Goal: Information Seeking & Learning: Learn about a topic

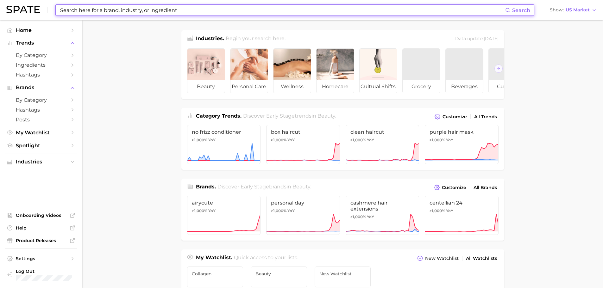
click at [98, 11] on input at bounding box center [282, 10] width 446 height 11
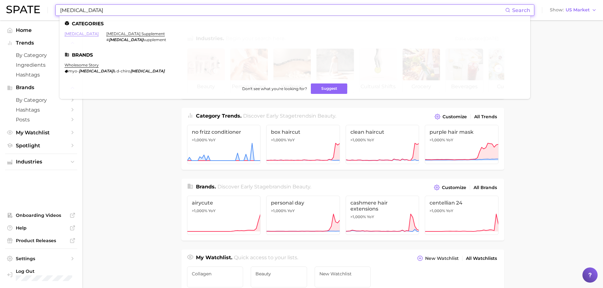
type input "[MEDICAL_DATA]"
click at [71, 34] on link "[MEDICAL_DATA]" at bounding box center [82, 33] width 34 height 5
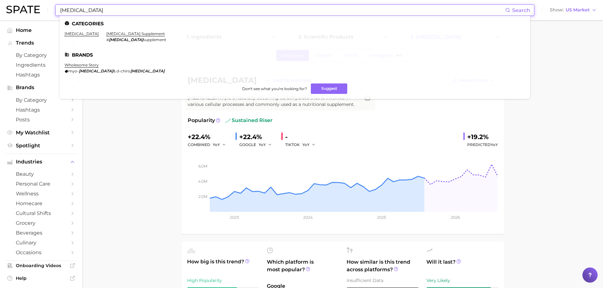
click at [152, 12] on input "[MEDICAL_DATA]" at bounding box center [282, 10] width 446 height 11
click at [116, 33] on link "[MEDICAL_DATA] supplement" at bounding box center [135, 33] width 59 height 5
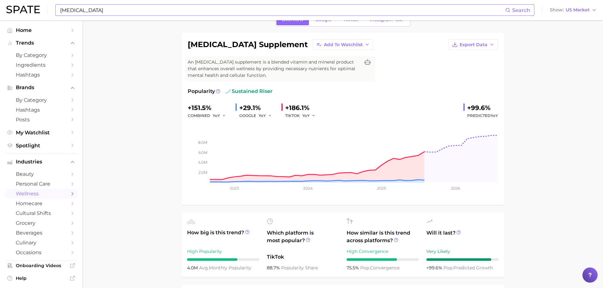
scroll to position [32, 0]
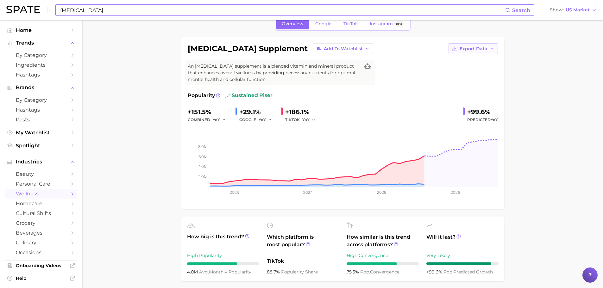
click at [478, 49] on span "Export Data" at bounding box center [473, 48] width 28 height 5
click at [466, 63] on button "Time Series CSV" at bounding box center [463, 60] width 70 height 11
click at [129, 8] on input "[MEDICAL_DATA]" at bounding box center [282, 10] width 446 height 11
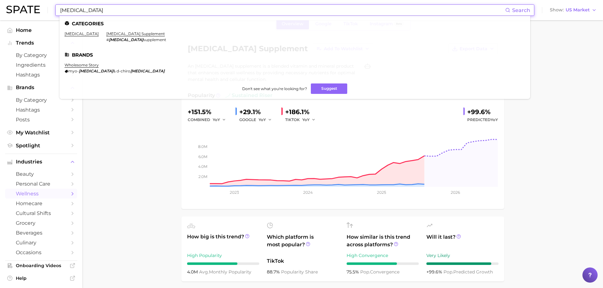
click at [128, 8] on input "[MEDICAL_DATA]" at bounding box center [282, 10] width 446 height 11
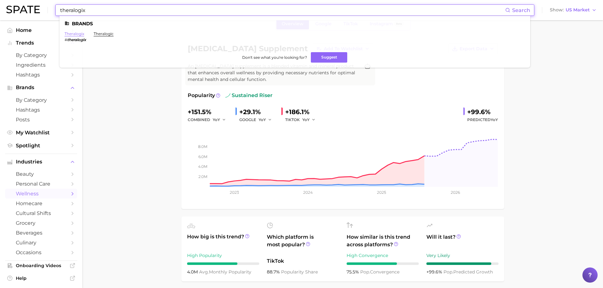
type input "theralogix"
click at [80, 35] on link "theralogix" at bounding box center [75, 33] width 20 height 5
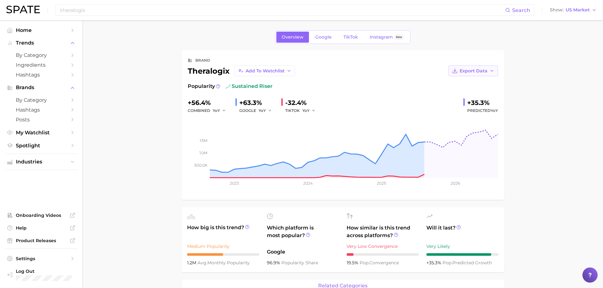
click at [470, 73] on span "Export Data" at bounding box center [473, 70] width 28 height 5
click at [465, 81] on span "Time Series CSV" at bounding box center [457, 82] width 37 height 5
drag, startPoint x: 560, startPoint y: 97, endPoint x: 538, endPoint y: 90, distance: 22.8
click at [186, 13] on input "theralogix" at bounding box center [282, 10] width 446 height 11
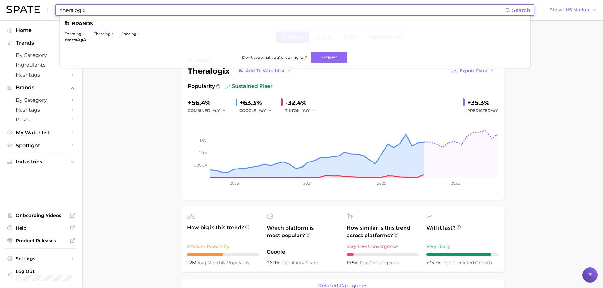
click at [186, 13] on input "theralogix" at bounding box center [282, 10] width 446 height 11
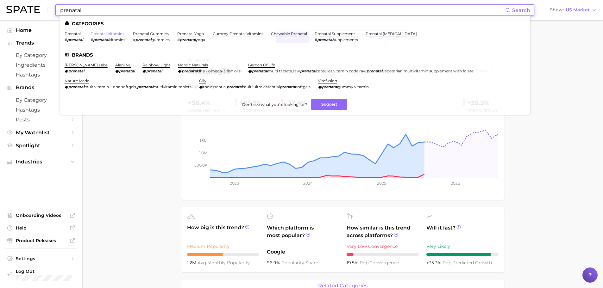
type input "prenatal"
click at [103, 34] on link "prenatal vitamins" at bounding box center [107, 33] width 34 height 5
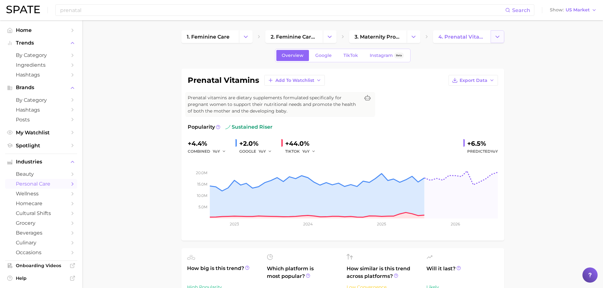
click at [498, 38] on icon "Change Category" at bounding box center [497, 37] width 7 height 7
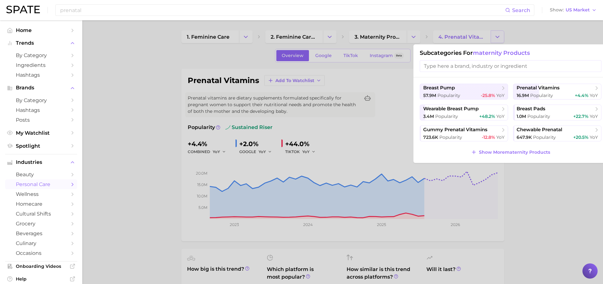
click at [498, 38] on div at bounding box center [301, 142] width 603 height 284
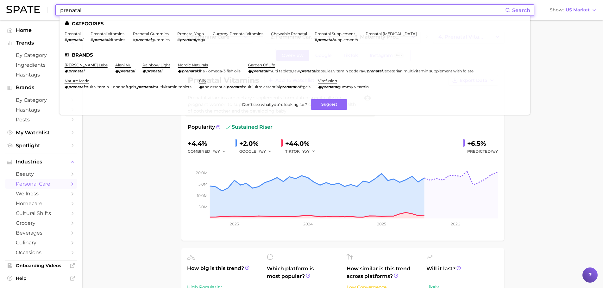
click at [109, 11] on input "prenatal" at bounding box center [282, 10] width 446 height 11
click at [327, 35] on link "prenatal supplement" at bounding box center [335, 33] width 41 height 5
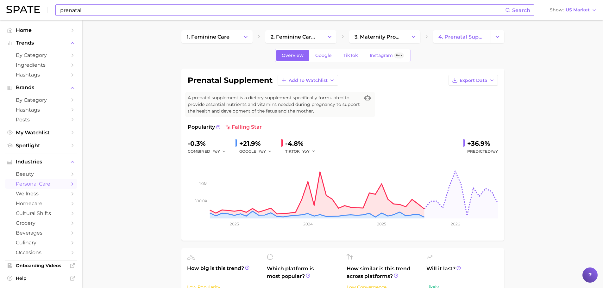
click at [88, 8] on input "prenatal" at bounding box center [282, 10] width 446 height 11
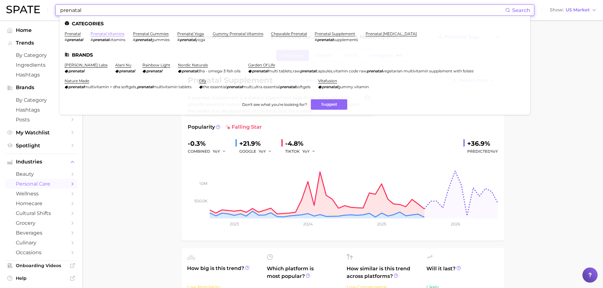
click at [106, 35] on link "prenatal vitamins" at bounding box center [107, 33] width 34 height 5
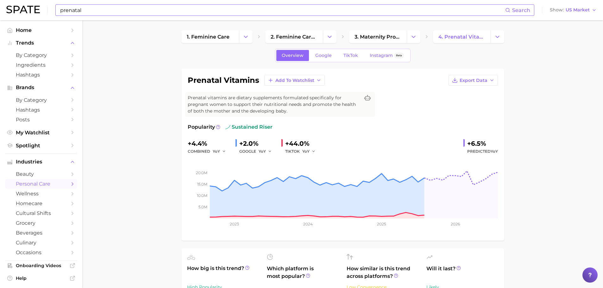
click at [97, 11] on input "prenatal" at bounding box center [282, 10] width 446 height 11
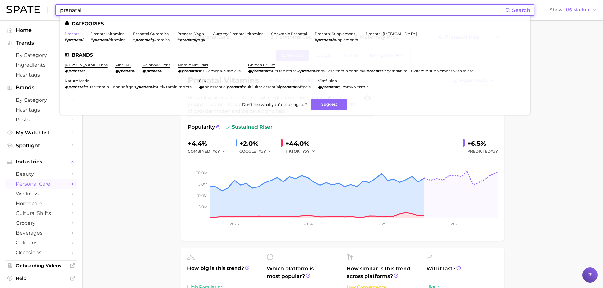
click at [72, 32] on link "prenatal" at bounding box center [73, 33] width 16 height 5
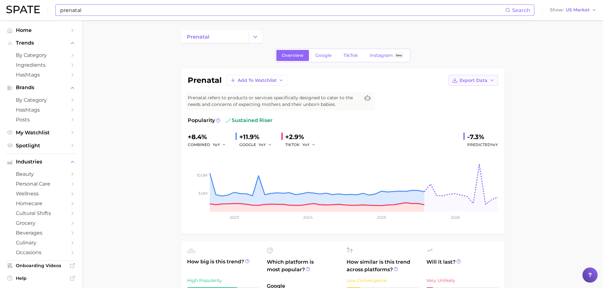
click at [485, 80] on span "Export Data" at bounding box center [473, 80] width 28 height 5
click at [476, 90] on button "Time Series CSV" at bounding box center [463, 91] width 70 height 11
click at [104, 12] on input "prenatal" at bounding box center [282, 10] width 446 height 11
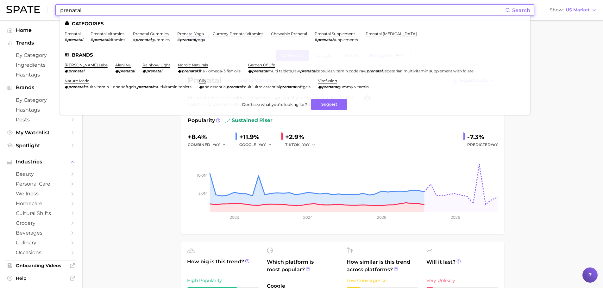
click at [104, 12] on input "prenatal" at bounding box center [282, 10] width 446 height 11
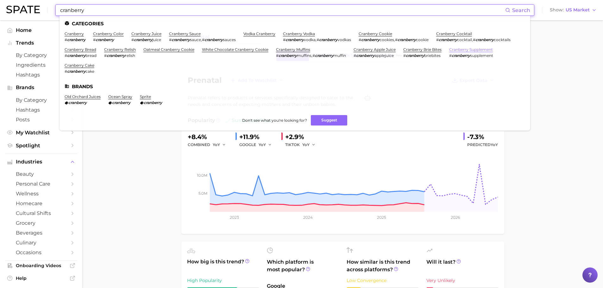
click at [449, 52] on link "cranberry supplement" at bounding box center [471, 49] width 44 height 5
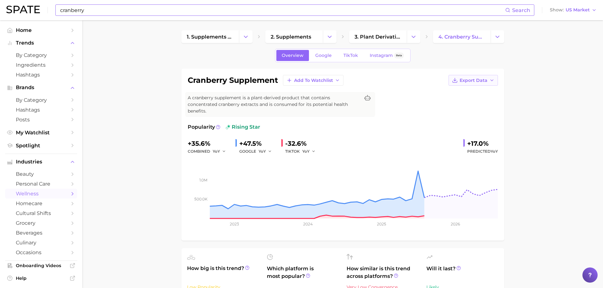
click at [481, 82] on span "Export Data" at bounding box center [473, 80] width 28 height 5
click at [475, 91] on button "Time Series CSV" at bounding box center [463, 91] width 70 height 11
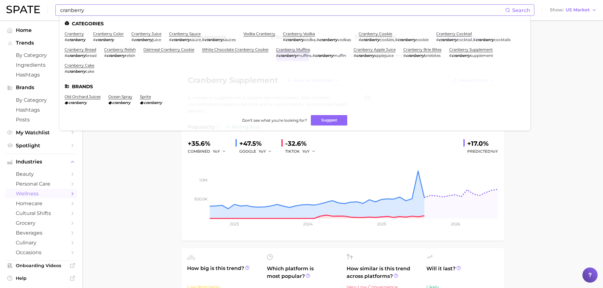
click at [142, 12] on input "cranberry" at bounding box center [282, 10] width 446 height 11
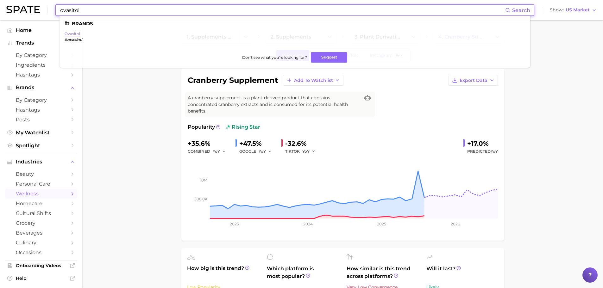
type input "ovasitol"
click at [69, 34] on link "ovasitol" at bounding box center [73, 33] width 16 height 5
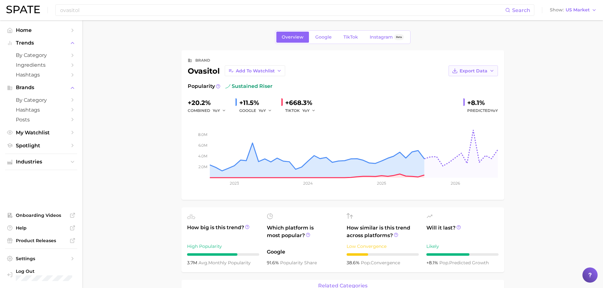
click at [486, 69] on span "Export Data" at bounding box center [473, 70] width 28 height 5
click at [480, 84] on button "Time Series CSV" at bounding box center [463, 82] width 70 height 11
click at [113, 10] on input "ovasitol" at bounding box center [282, 10] width 446 height 11
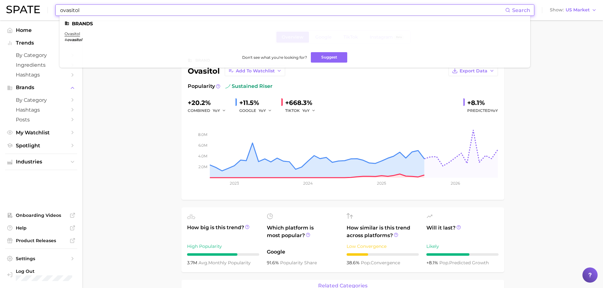
click at [113, 10] on input "ovasitol" at bounding box center [282, 10] width 446 height 11
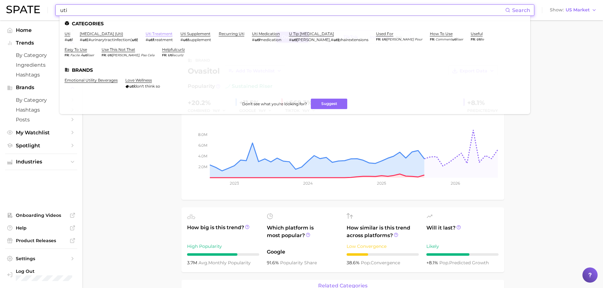
type input "uti"
click at [155, 34] on link "uti treatment" at bounding box center [159, 33] width 27 height 5
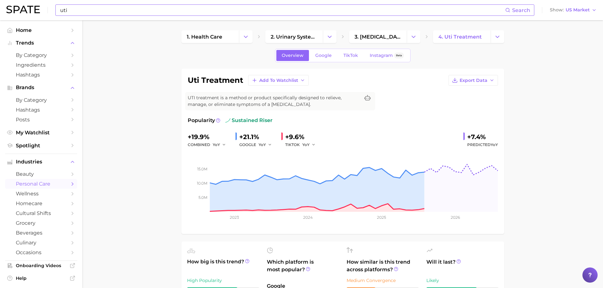
click at [116, 12] on input "uti" at bounding box center [282, 10] width 446 height 11
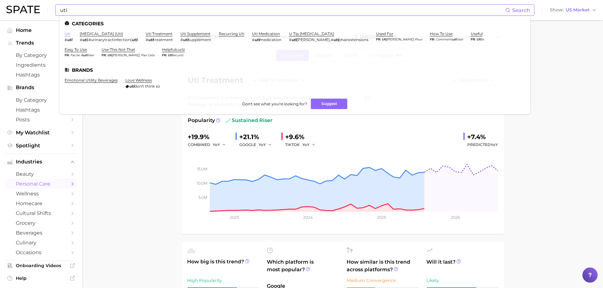
click at [68, 34] on link "uti" at bounding box center [68, 33] width 6 height 5
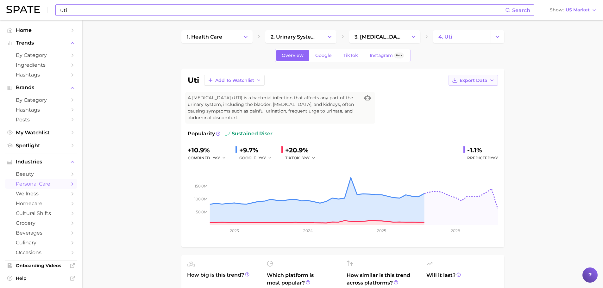
click at [484, 84] on button "Export Data" at bounding box center [472, 80] width 49 height 11
drag, startPoint x: 457, startPoint y: 92, endPoint x: 453, endPoint y: 92, distance: 3.5
click at [457, 91] on span "Time Series CSV" at bounding box center [457, 92] width 37 height 5
click at [157, 9] on input "uti" at bounding box center [282, 10] width 446 height 11
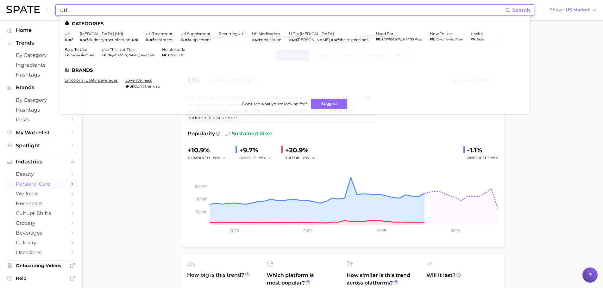
click at [153, 9] on input "uti" at bounding box center [282, 10] width 446 height 11
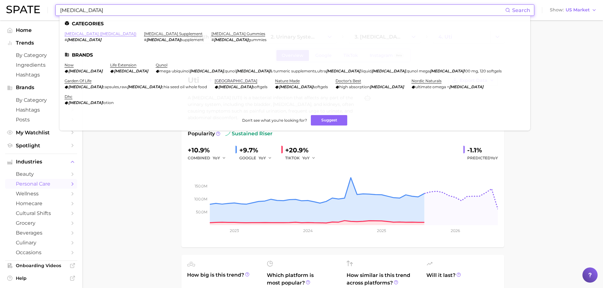
click at [101, 35] on link "[MEDICAL_DATA] ([MEDICAL_DATA])" at bounding box center [101, 33] width 72 height 5
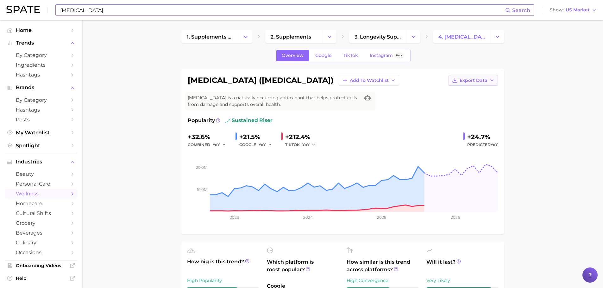
click at [478, 79] on span "Export Data" at bounding box center [473, 80] width 28 height 5
click at [478, 92] on button "Time Series CSV" at bounding box center [463, 91] width 70 height 11
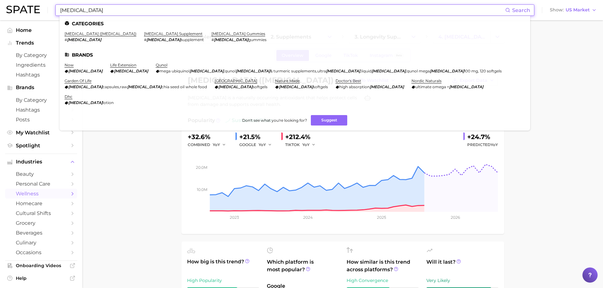
click at [174, 9] on input "[MEDICAL_DATA]" at bounding box center [282, 10] width 446 height 11
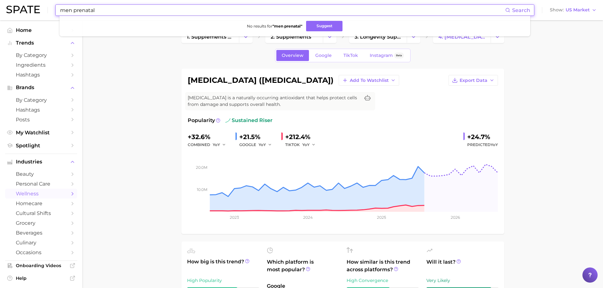
drag, startPoint x: 103, startPoint y: 9, endPoint x: 56, endPoint y: 9, distance: 46.8
click at [56, 9] on div "men prenatal Search No results for " men prenatal " Suggest" at bounding box center [294, 9] width 479 height 11
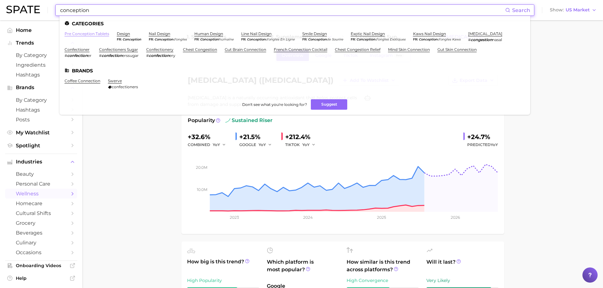
type input "conception"
click at [84, 32] on link "pre conception tablets" at bounding box center [87, 33] width 45 height 5
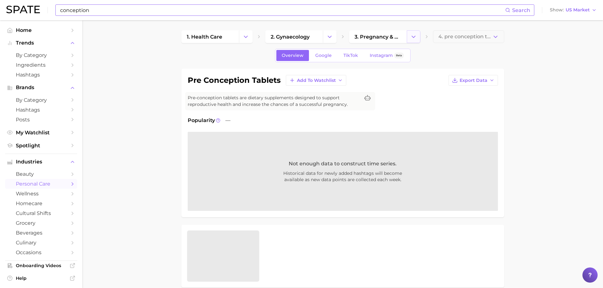
click at [418, 38] on button "Change Category" at bounding box center [414, 36] width 14 height 13
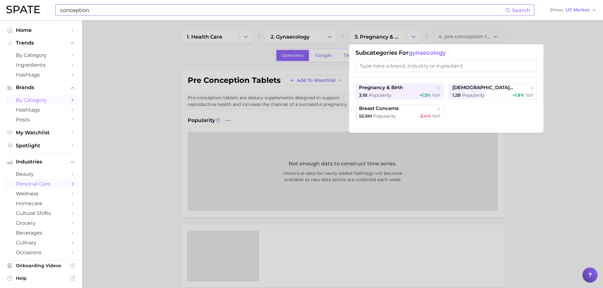
click at [34, 101] on span "by Category" at bounding box center [41, 100] width 51 height 6
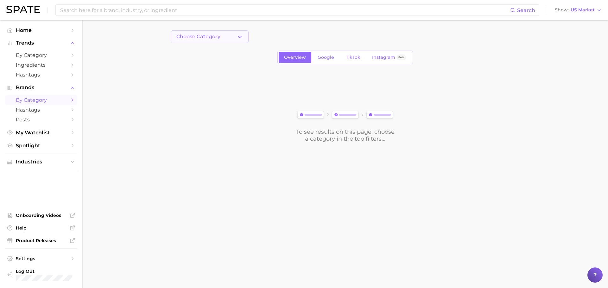
click at [225, 38] on button "Choose Category" at bounding box center [210, 36] width 78 height 13
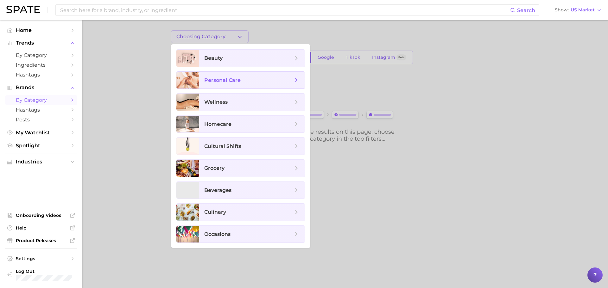
click at [262, 82] on span "personal care" at bounding box center [248, 80] width 89 height 7
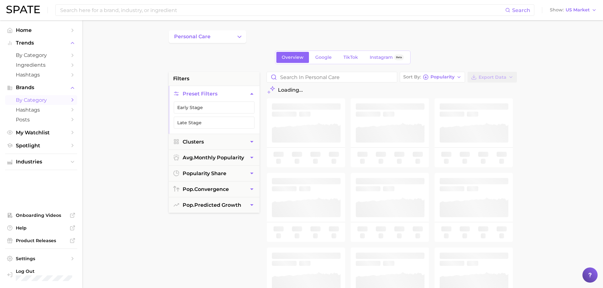
click at [228, 37] on button "personal care" at bounding box center [208, 36] width 78 height 13
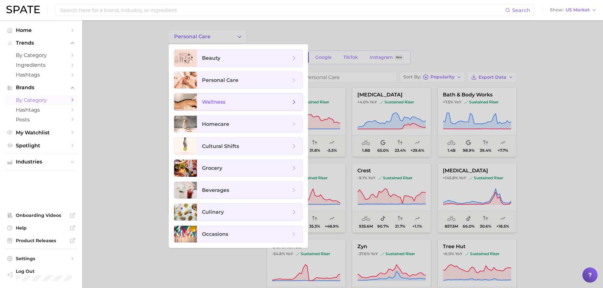
click at [232, 101] on span "wellness" at bounding box center [246, 102] width 89 height 7
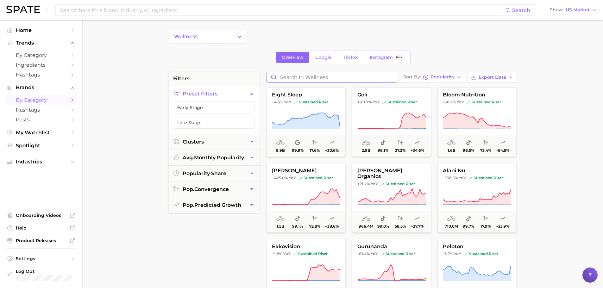
click at [317, 72] on input "Search in wellness" at bounding box center [332, 77] width 130 height 10
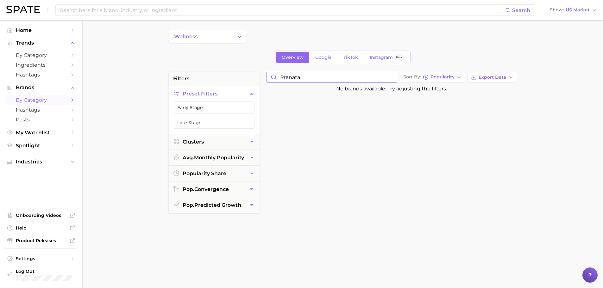
type input "prenatal"
click at [391, 77] on input "prenatal" at bounding box center [332, 77] width 130 height 10
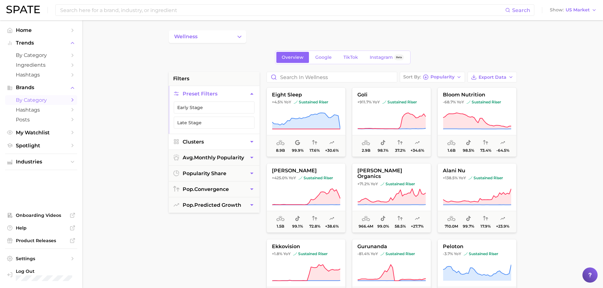
click at [219, 146] on button "Clusters" at bounding box center [214, 142] width 91 height 16
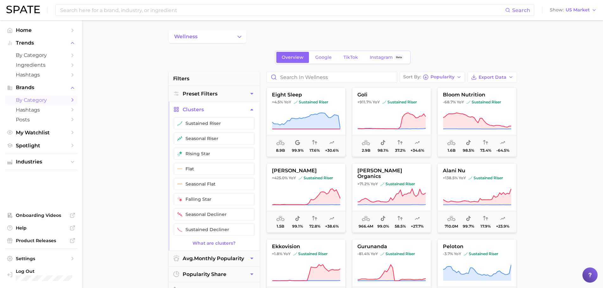
click at [216, 109] on button "Clusters" at bounding box center [214, 110] width 91 height 16
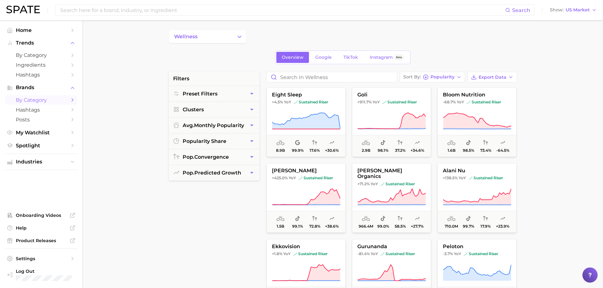
click at [212, 34] on button "wellness" at bounding box center [208, 36] width 78 height 13
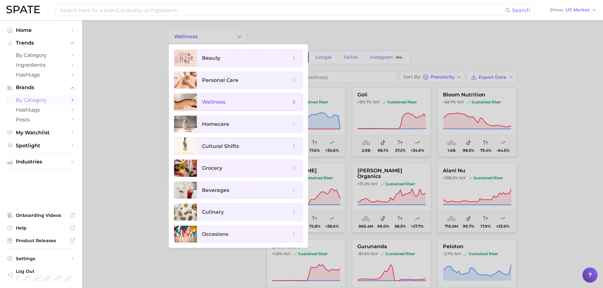
click at [293, 103] on icon at bounding box center [293, 102] width 7 height 7
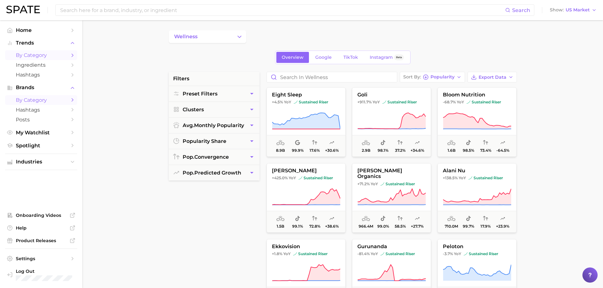
click at [47, 56] on span "by Category" at bounding box center [41, 55] width 51 height 6
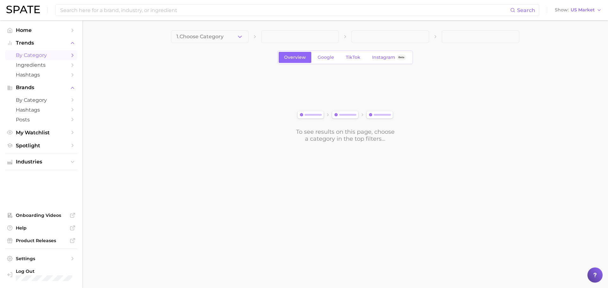
click at [234, 37] on button "1. Choose Category" at bounding box center [210, 36] width 78 height 13
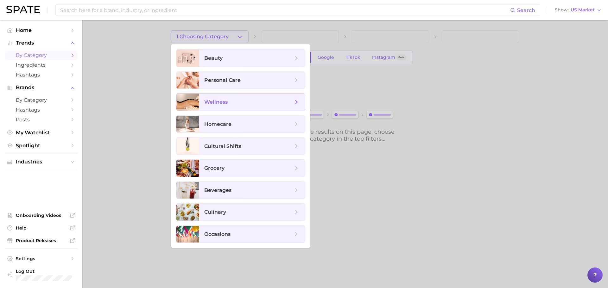
click at [301, 102] on span "wellness" at bounding box center [252, 102] width 106 height 17
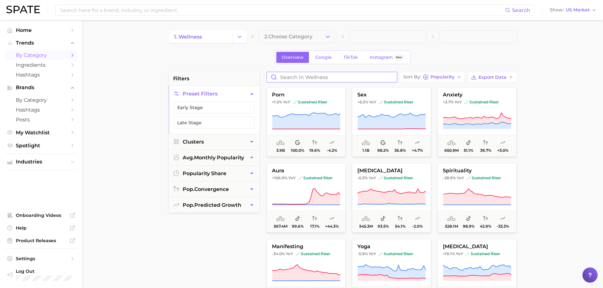
click at [296, 77] on input "Search in wellness" at bounding box center [332, 77] width 130 height 10
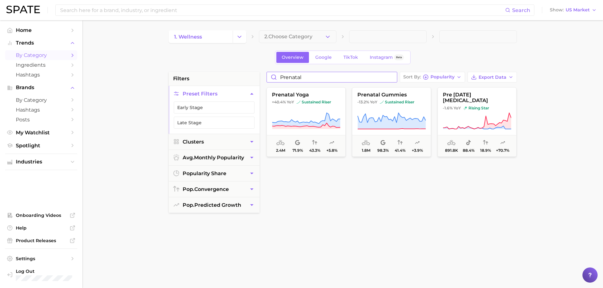
click at [296, 77] on input "prenatal" at bounding box center [332, 77] width 130 height 10
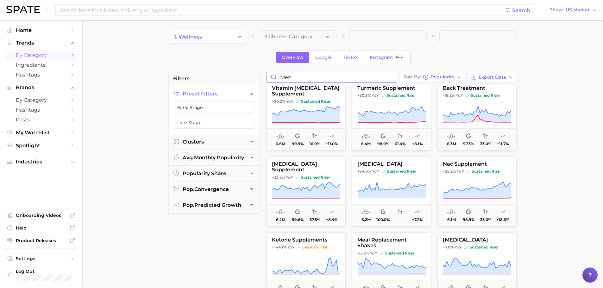
scroll to position [570, 0]
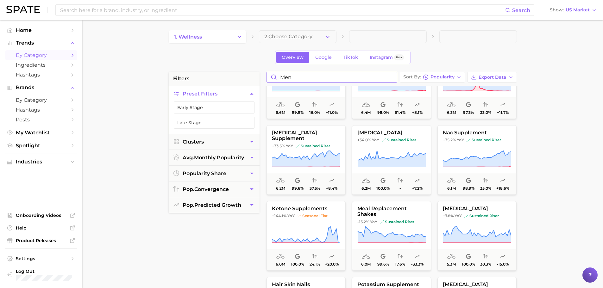
click at [323, 73] on input "men" at bounding box center [332, 77] width 130 height 10
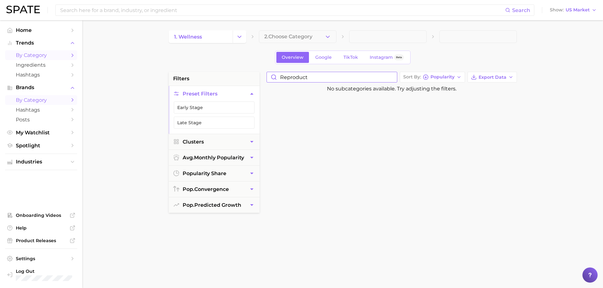
type input "reproduct"
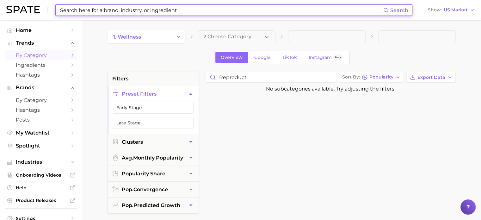
click at [140, 7] on input at bounding box center [221, 10] width 324 height 11
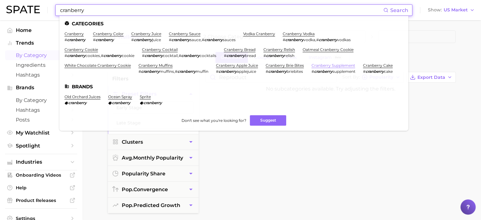
type input "cranberry"
click at [339, 68] on link "cranberry supplement" at bounding box center [334, 65] width 44 height 5
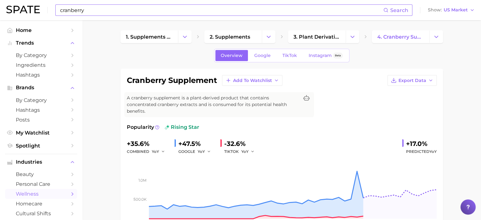
click at [224, 14] on input "cranberry" at bounding box center [221, 10] width 324 height 11
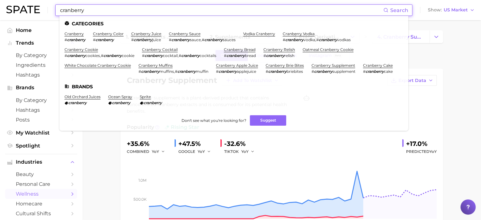
click at [224, 14] on input "cranberry" at bounding box center [221, 10] width 324 height 11
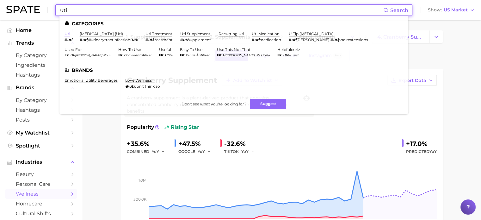
click at [67, 34] on link "uti" at bounding box center [68, 33] width 6 height 5
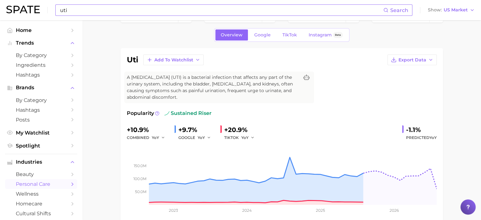
scroll to position [32, 0]
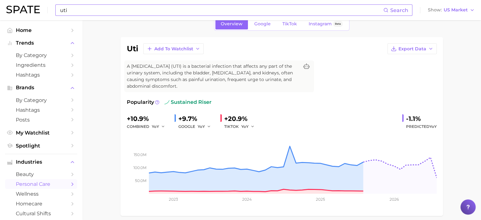
click at [111, 9] on input "uti" at bounding box center [221, 10] width 324 height 11
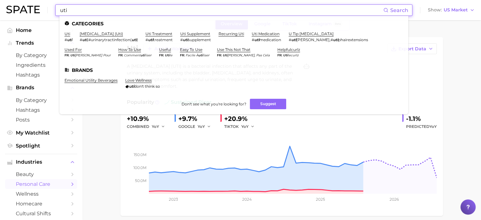
click at [111, 9] on input "uti" at bounding box center [221, 10] width 324 height 11
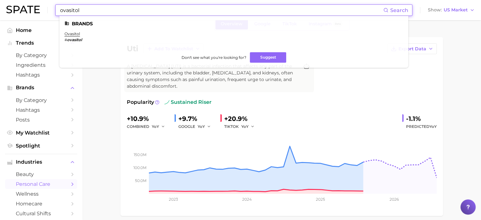
type input "ovasitol"
click at [80, 34] on li "ovasitol # ovasitol" at bounding box center [73, 36] width 17 height 11
click at [78, 34] on link "ovasitol" at bounding box center [73, 33] width 16 height 5
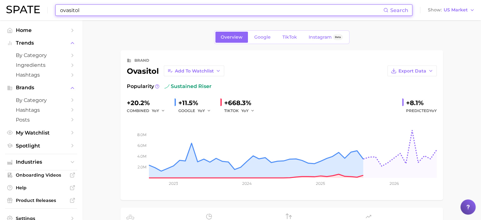
click at [76, 7] on input "ovasitol" at bounding box center [221, 10] width 324 height 11
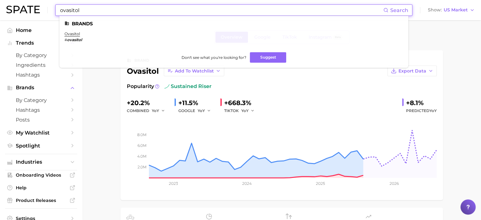
click at [76, 7] on input "ovasitol" at bounding box center [221, 10] width 324 height 11
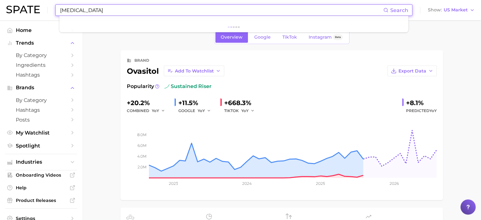
type input "[MEDICAL_DATA]"
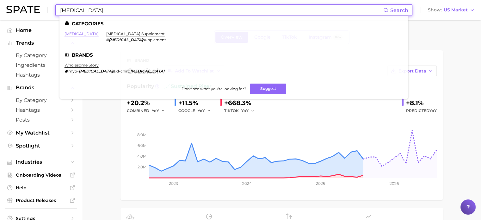
click at [73, 36] on link "[MEDICAL_DATA]" at bounding box center [82, 33] width 34 height 5
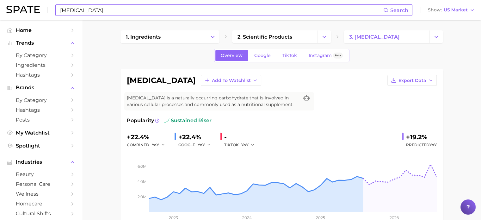
click at [92, 7] on input "[MEDICAL_DATA]" at bounding box center [221, 10] width 324 height 11
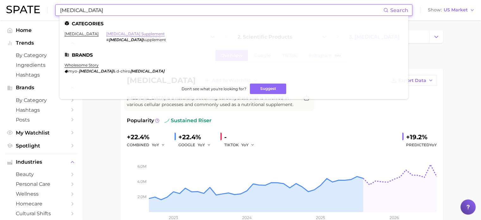
click at [106, 36] on link "[MEDICAL_DATA] supplement" at bounding box center [135, 33] width 59 height 5
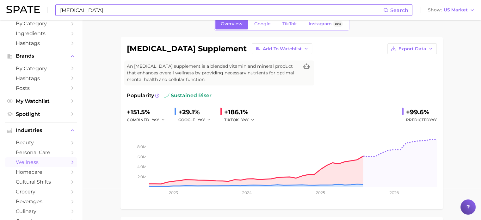
scroll to position [63, 0]
